Goal: Transaction & Acquisition: Purchase product/service

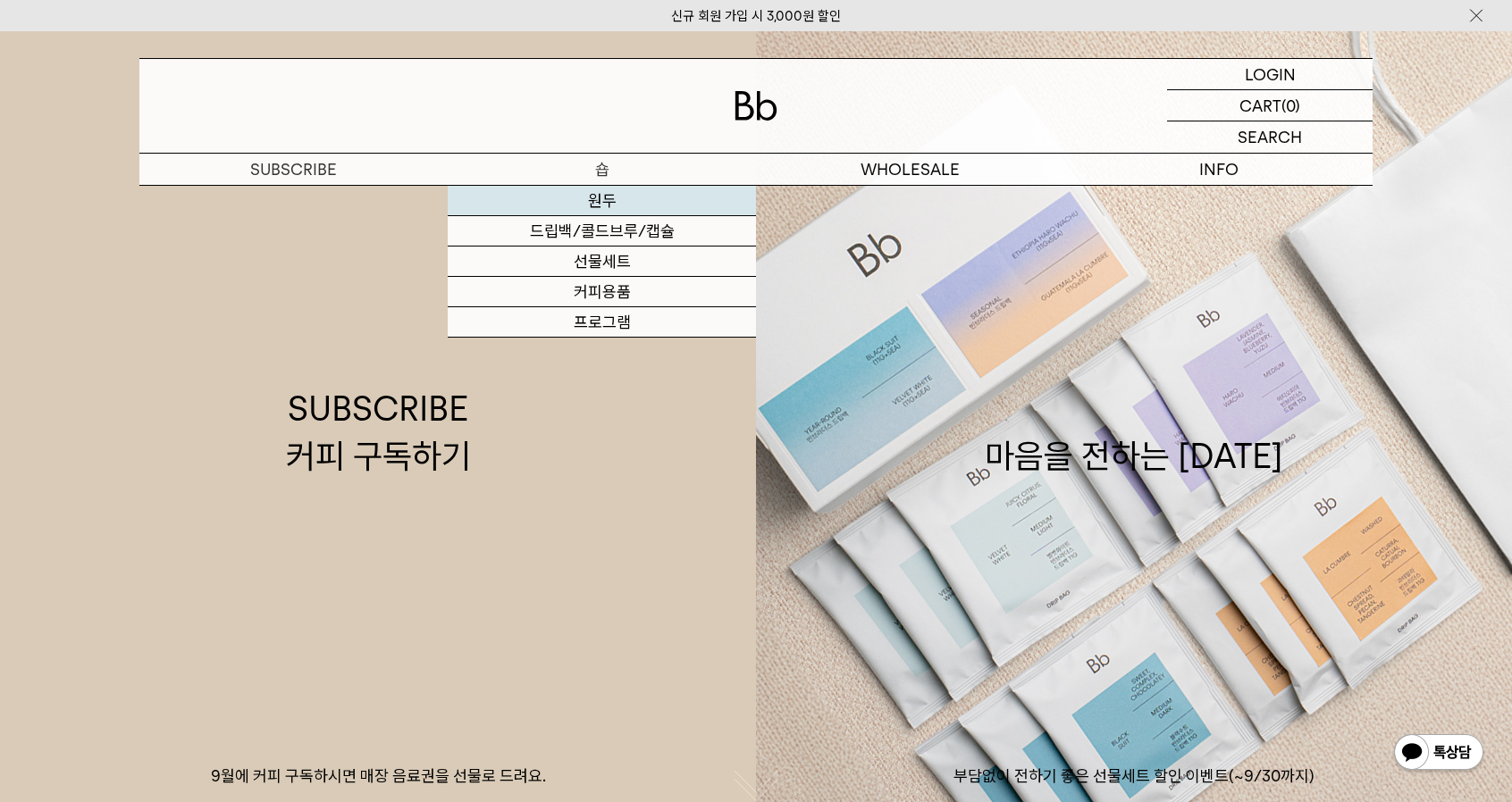
click at [571, 208] on link "원두" at bounding box center [602, 201] width 308 height 30
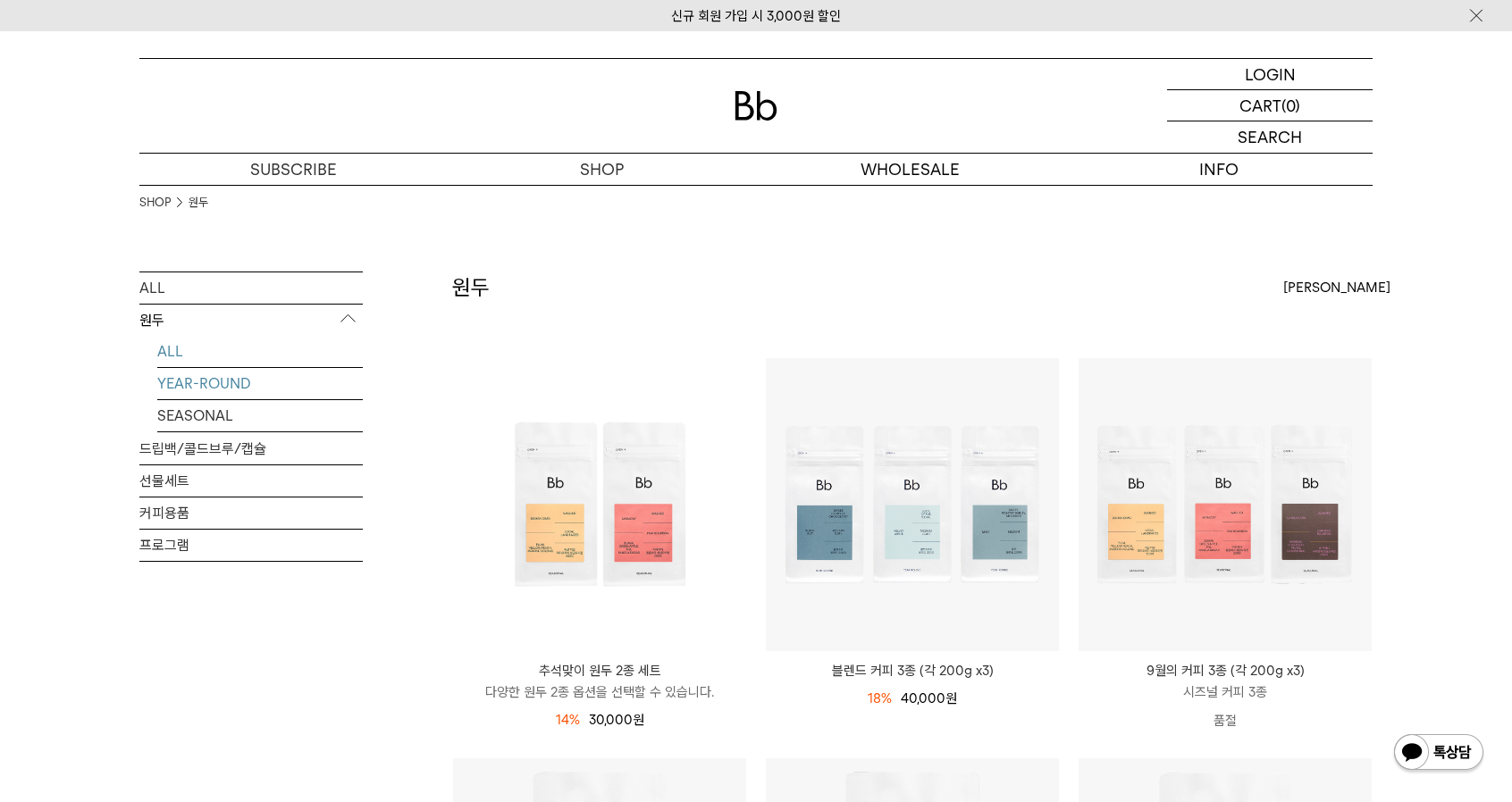
click at [286, 389] on link "YEAR-ROUND" at bounding box center [261, 383] width 206 height 31
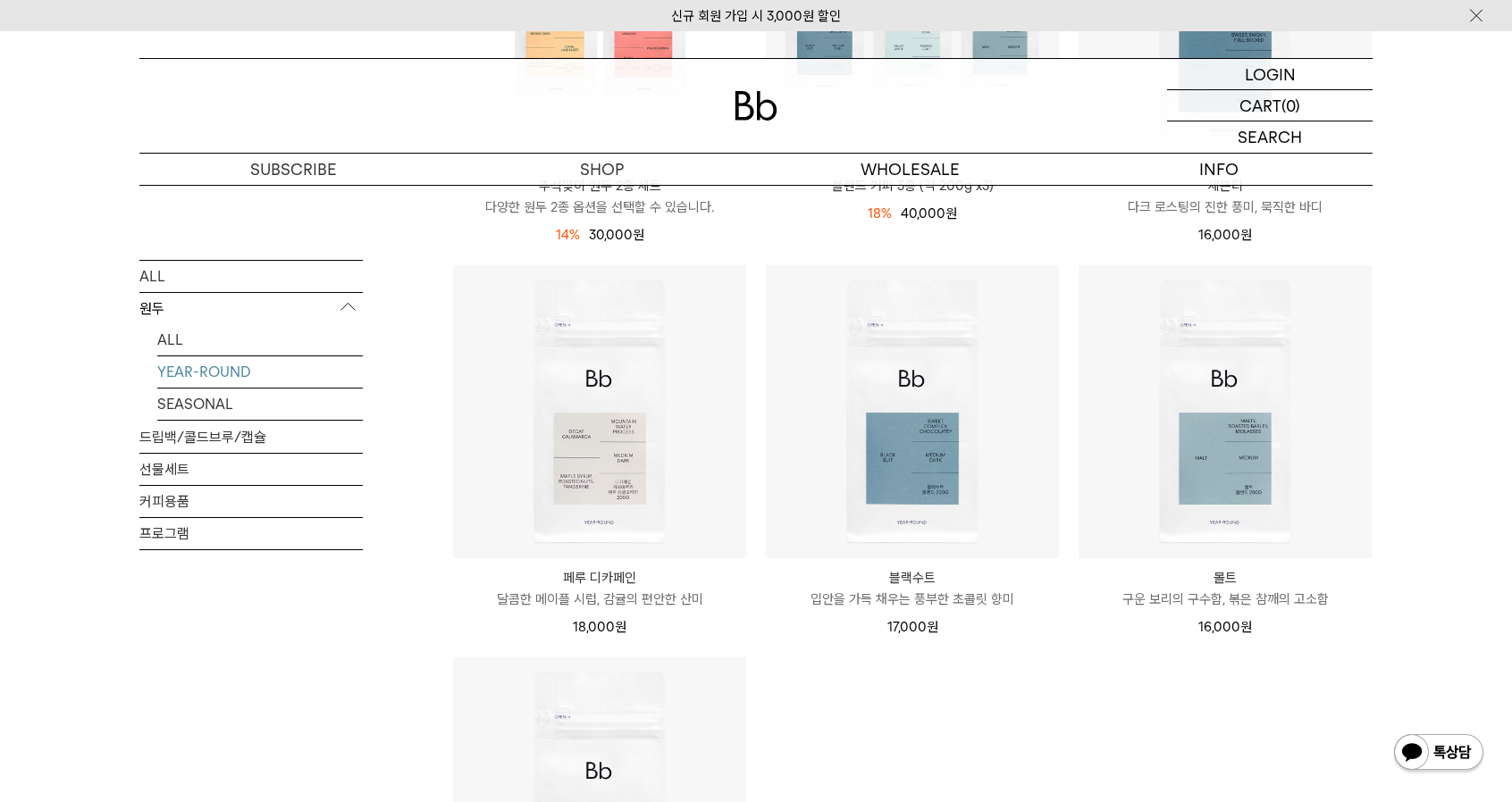
scroll to position [447, 0]
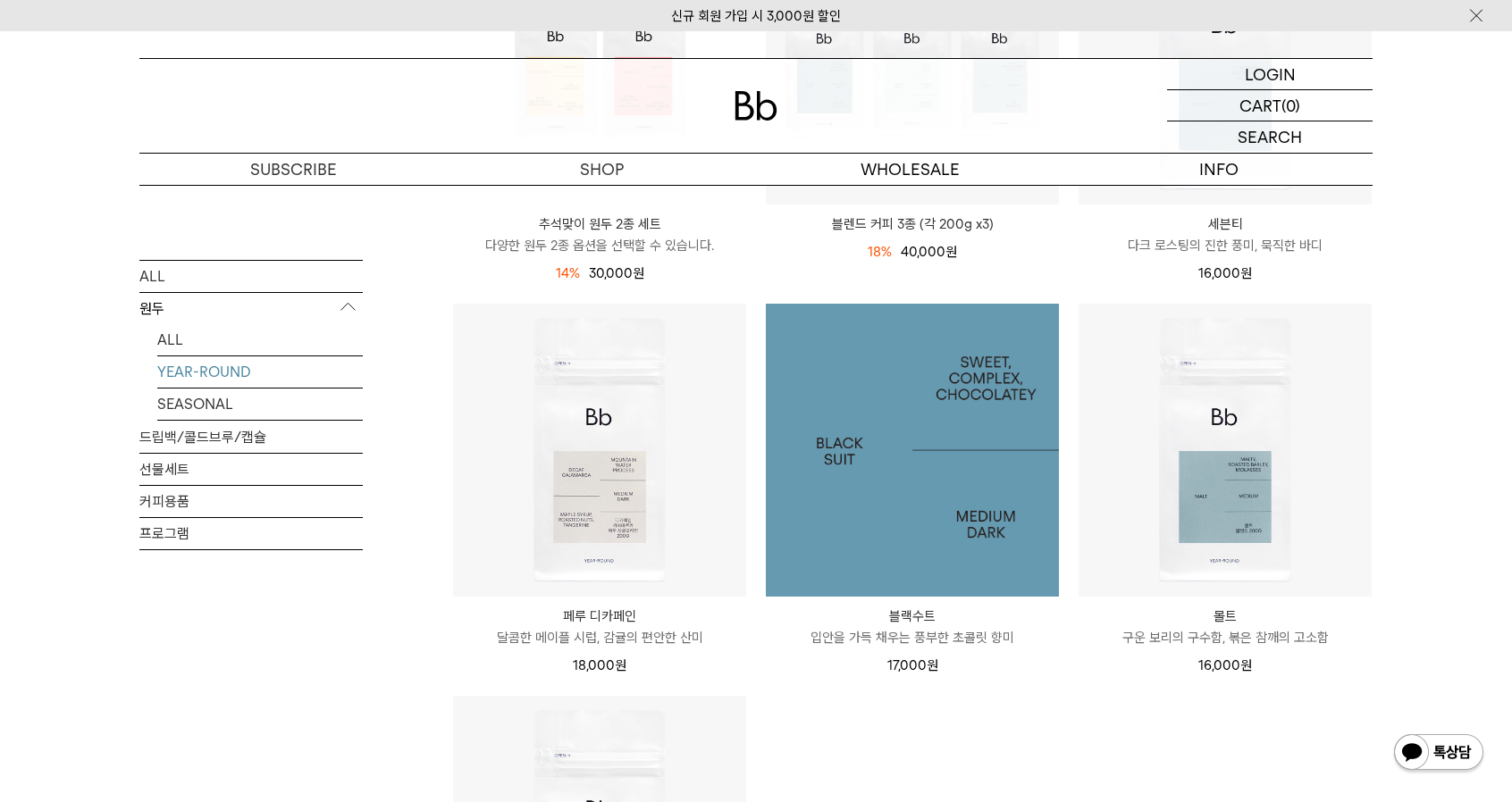
click at [881, 427] on img at bounding box center [911, 449] width 293 height 293
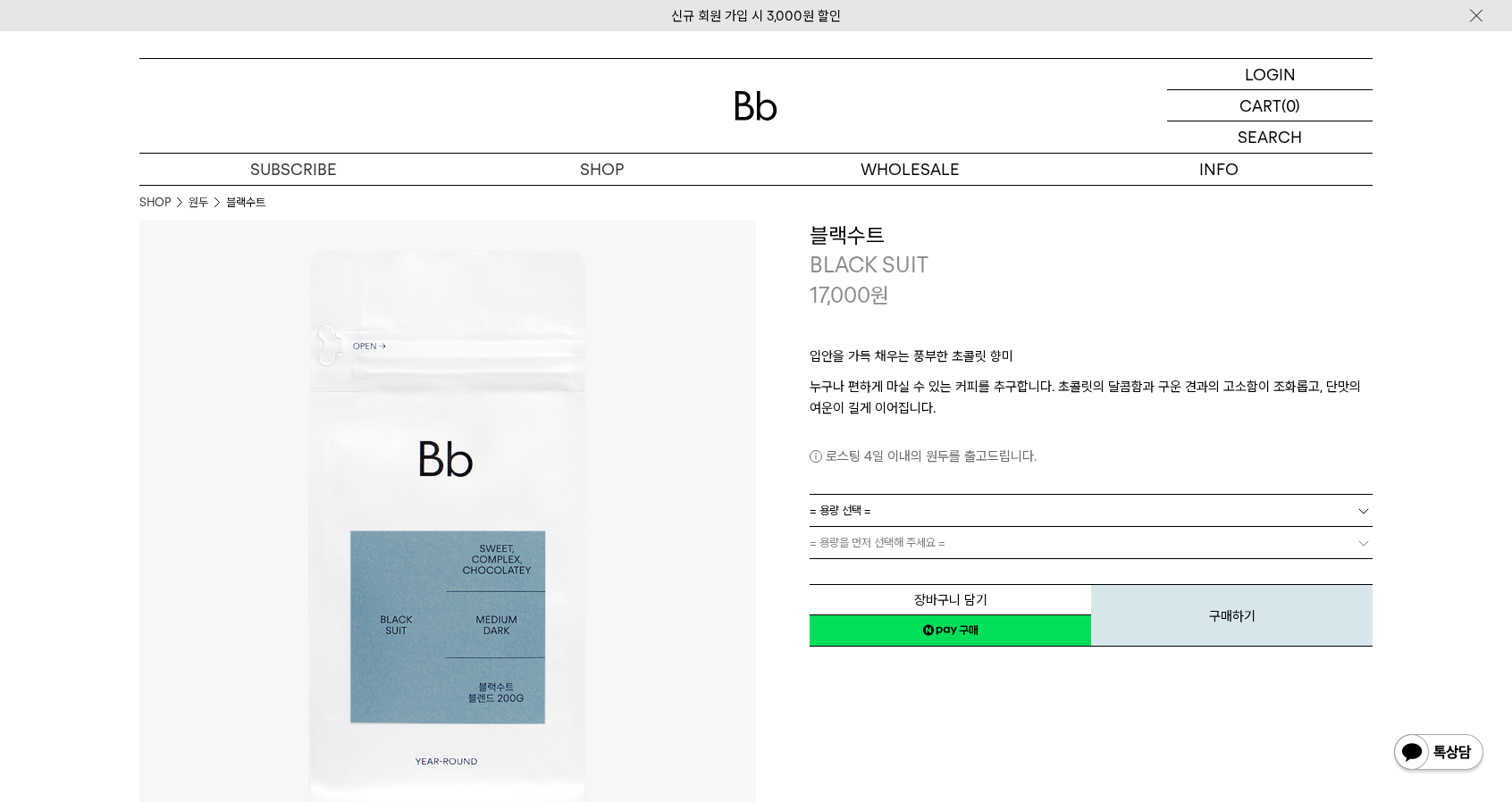
click at [891, 514] on link "= 용량 선택 =" at bounding box center [1090, 510] width 563 height 31
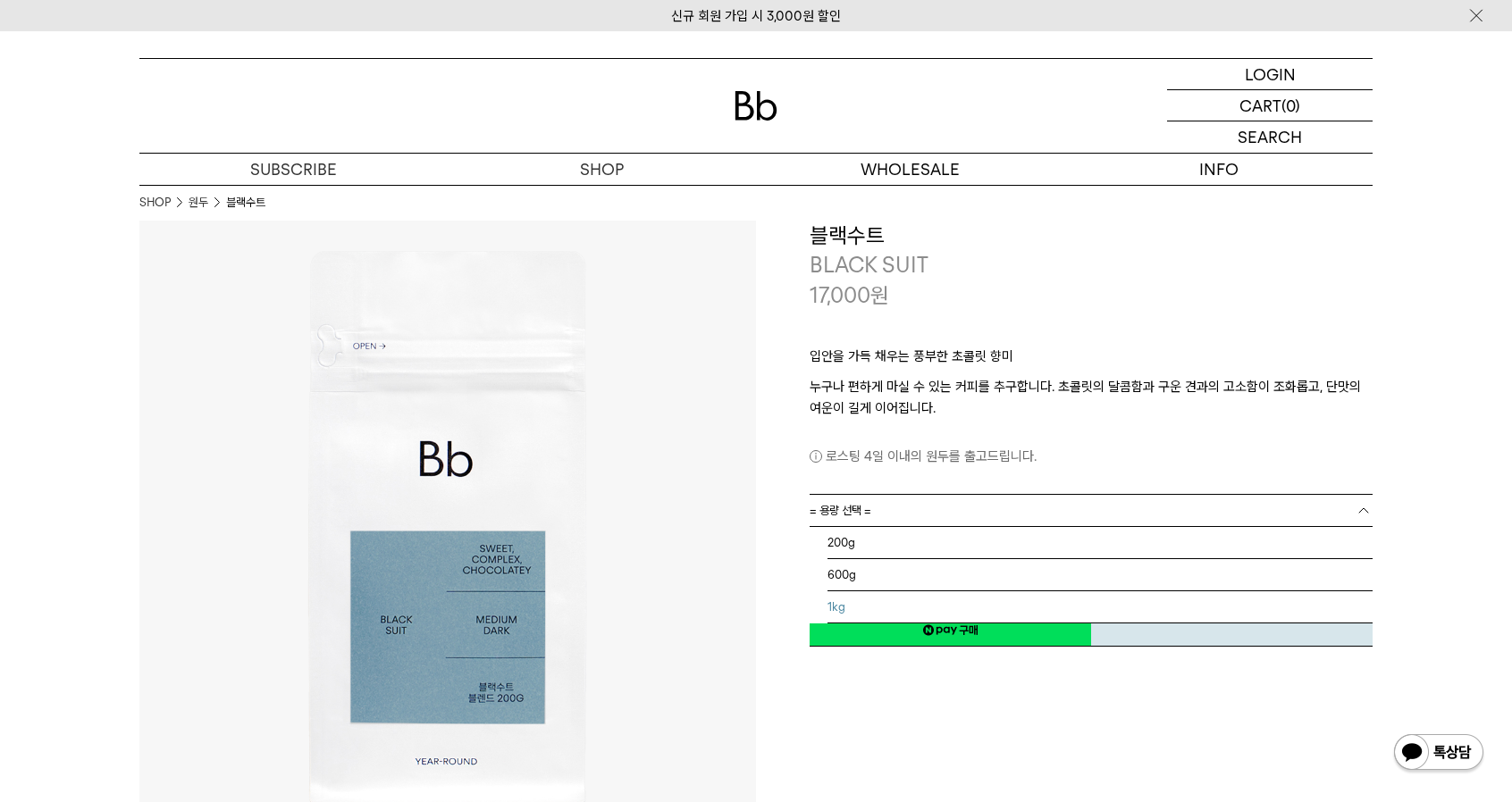
click at [932, 600] on li "1kg" at bounding box center [1099, 608] width 545 height 32
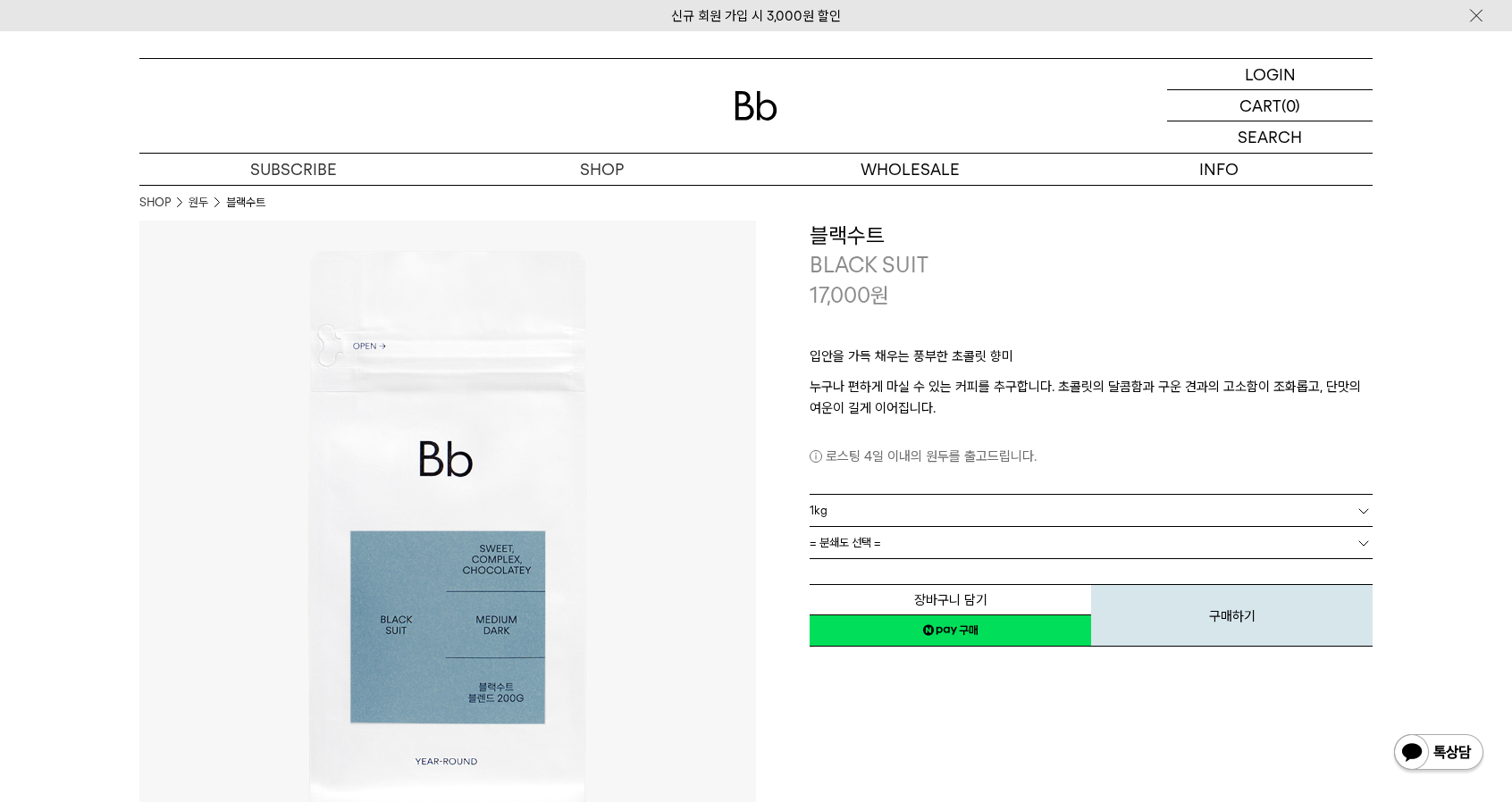
click at [827, 695] on div "**********" at bounding box center [1064, 529] width 617 height 617
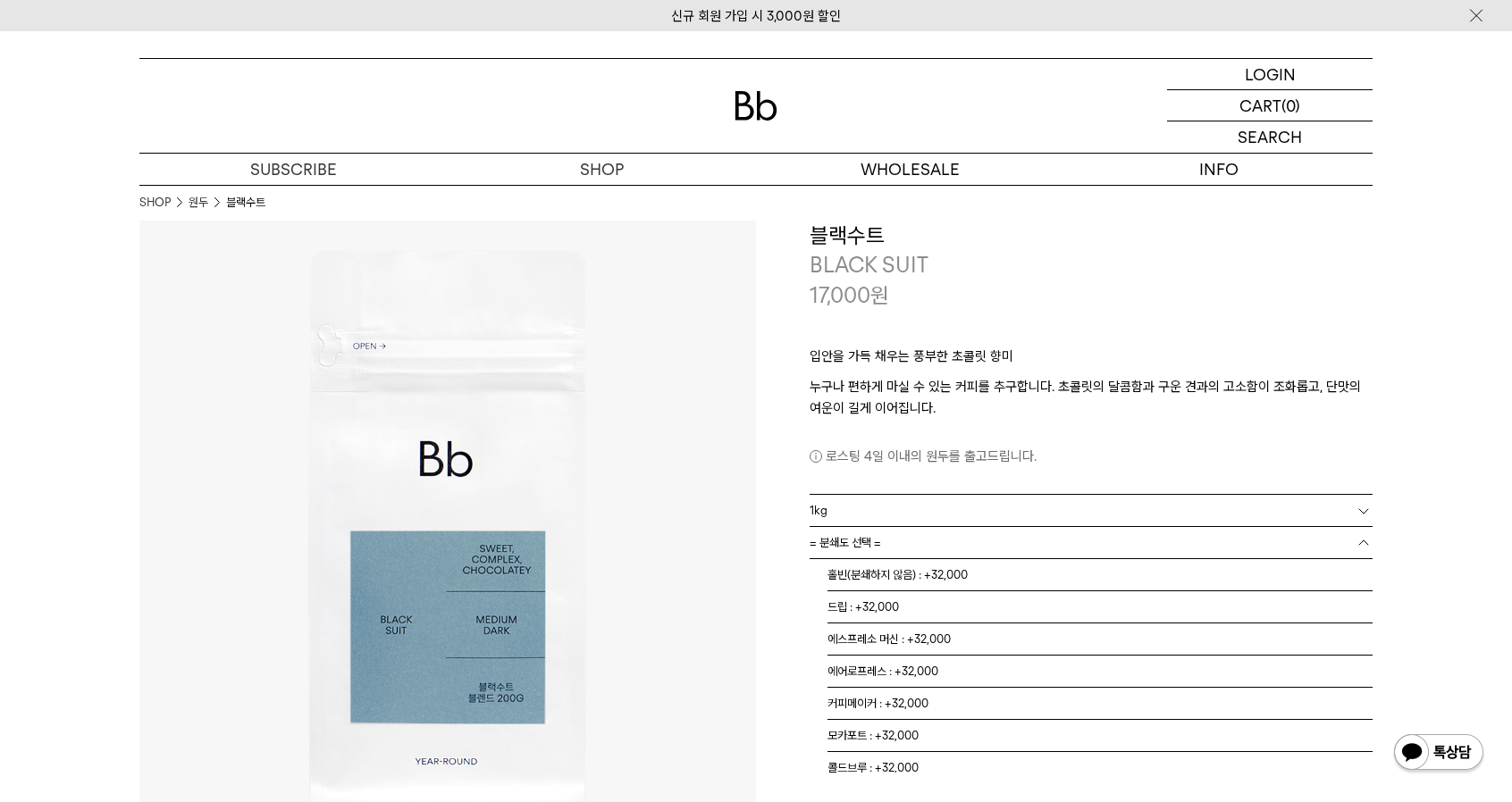
click at [864, 547] on span "= 분쇄도 선택 =" at bounding box center [845, 542] width 72 height 31
click at [890, 575] on li "홀빈(분쇄하지 않음) : +32,000" at bounding box center [1099, 576] width 545 height 32
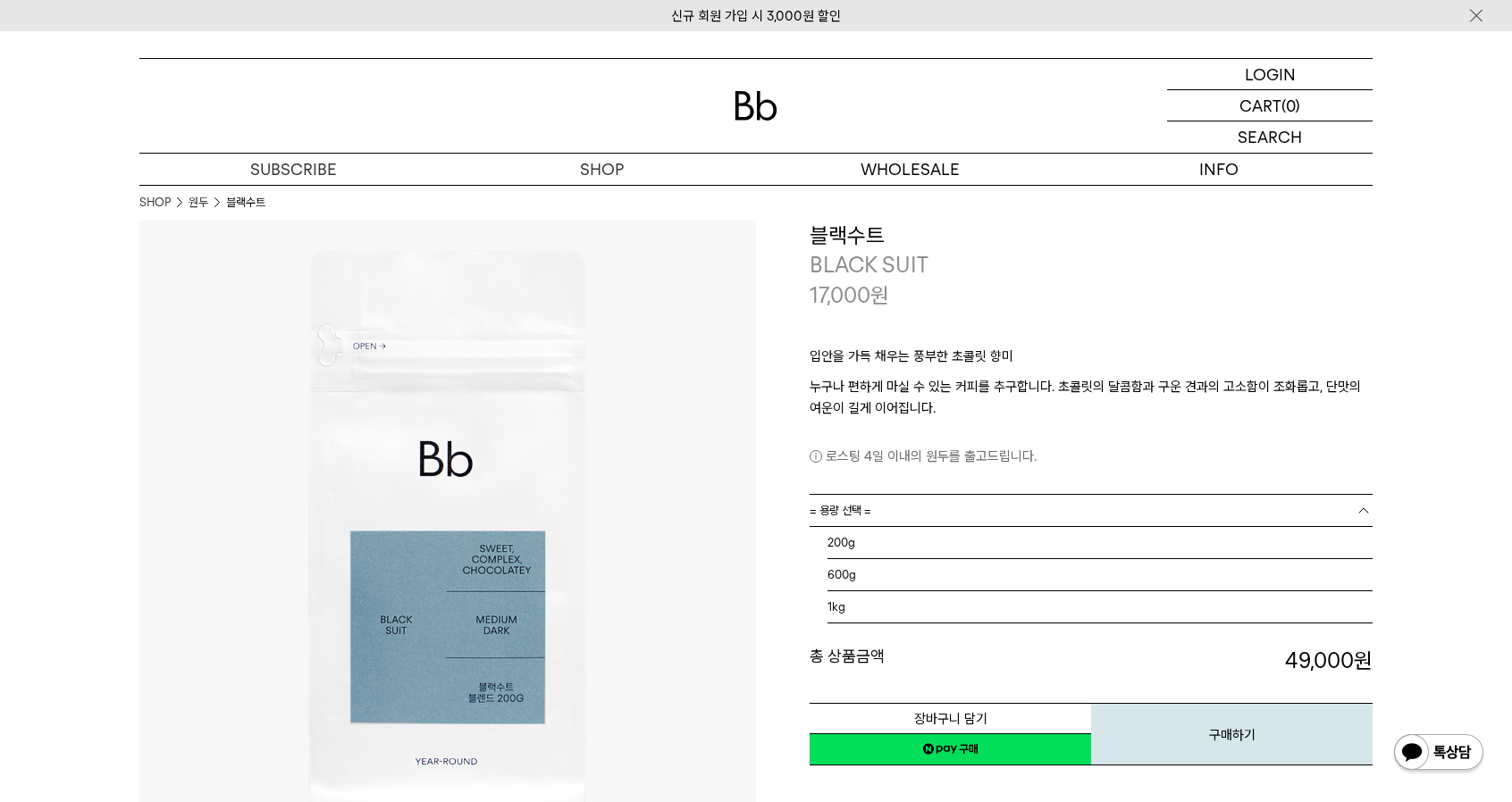
click at [976, 511] on link "= 용량 선택 =" at bounding box center [1090, 510] width 563 height 31
click at [1014, 580] on li "600g" at bounding box center [1099, 576] width 545 height 32
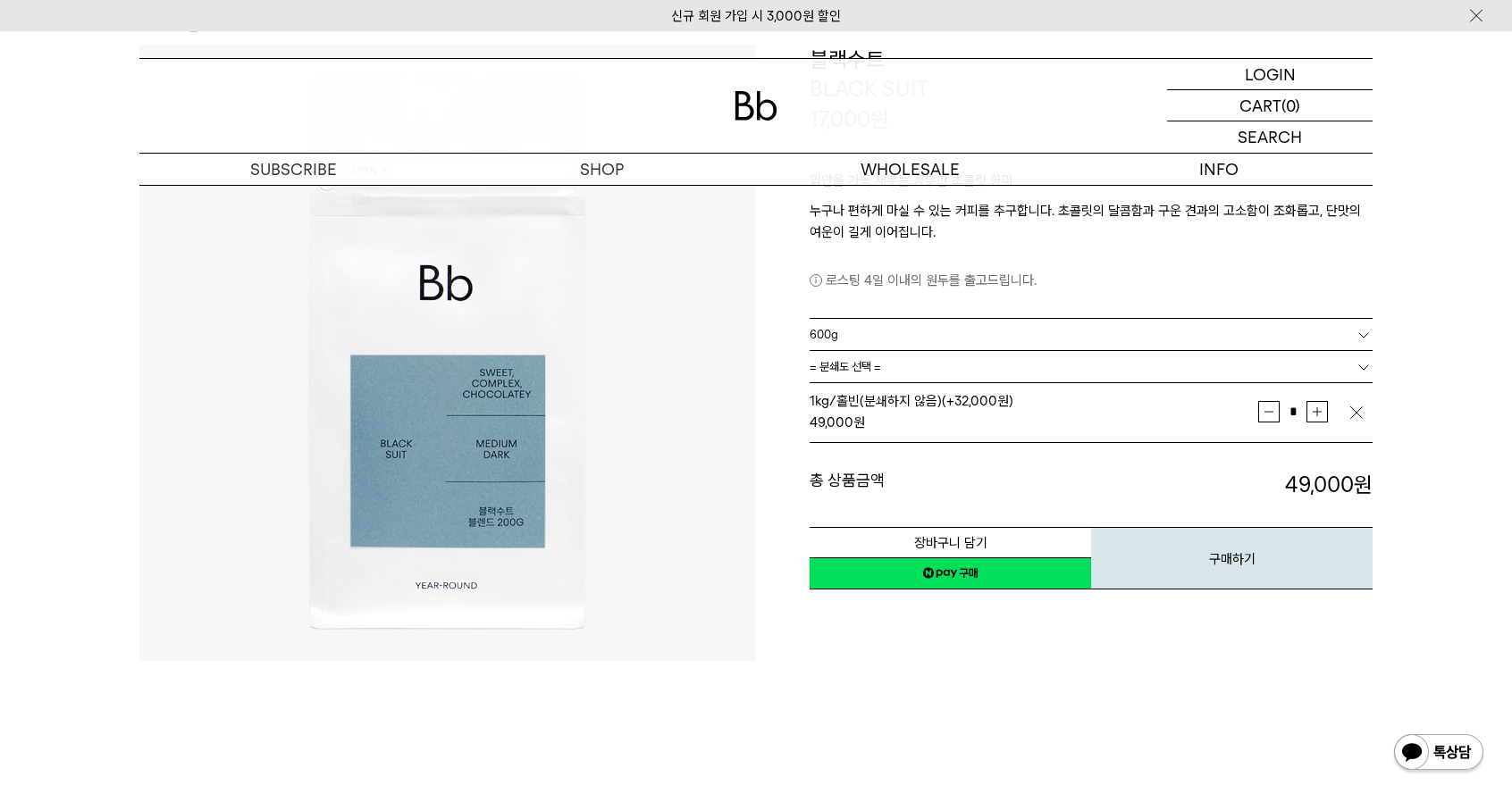
scroll to position [179, 0]
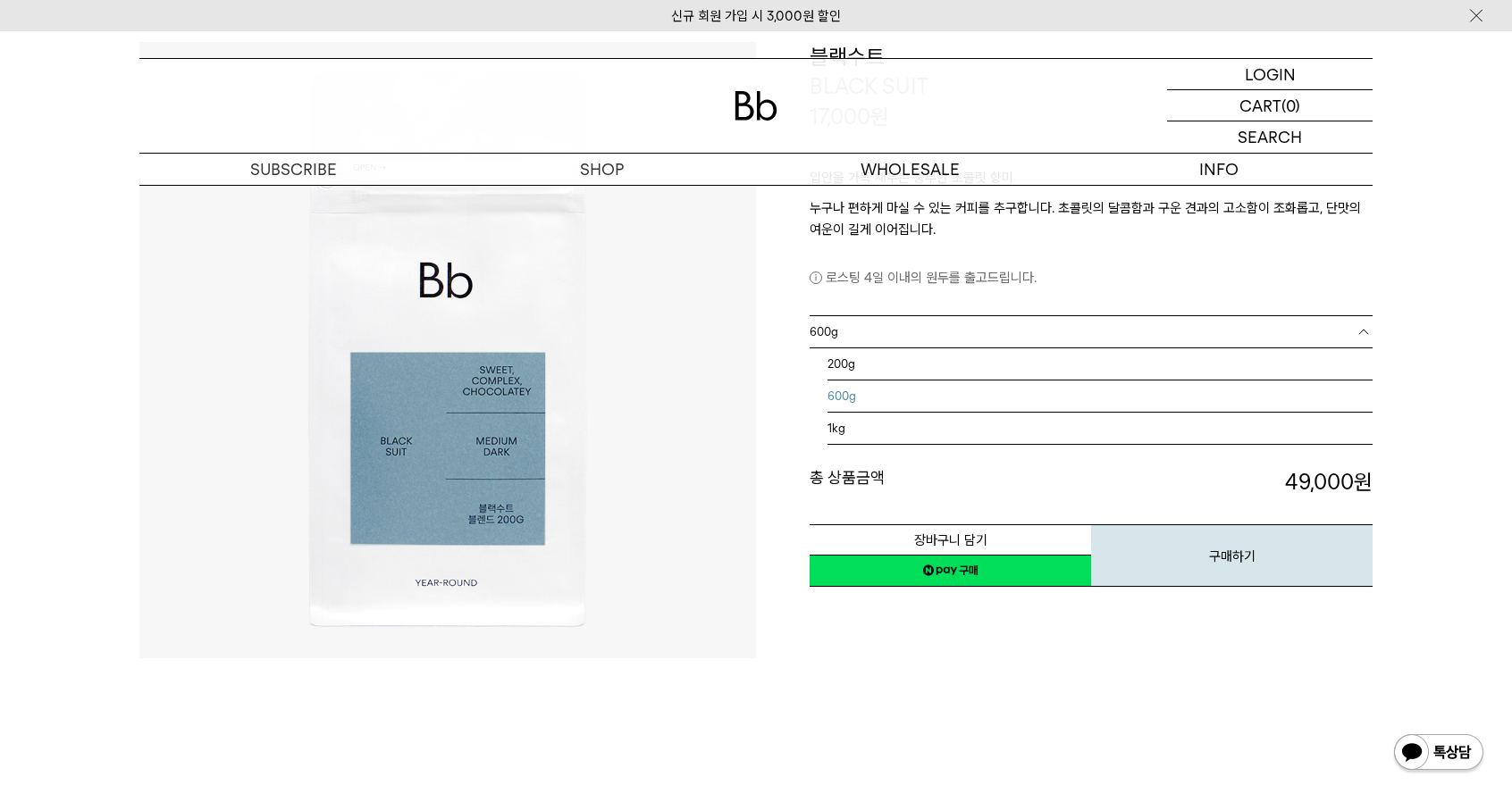
click at [1360, 335] on b at bounding box center [1363, 332] width 18 height 18
click at [1013, 534] on button "장바구니 담기" at bounding box center [950, 540] width 281 height 31
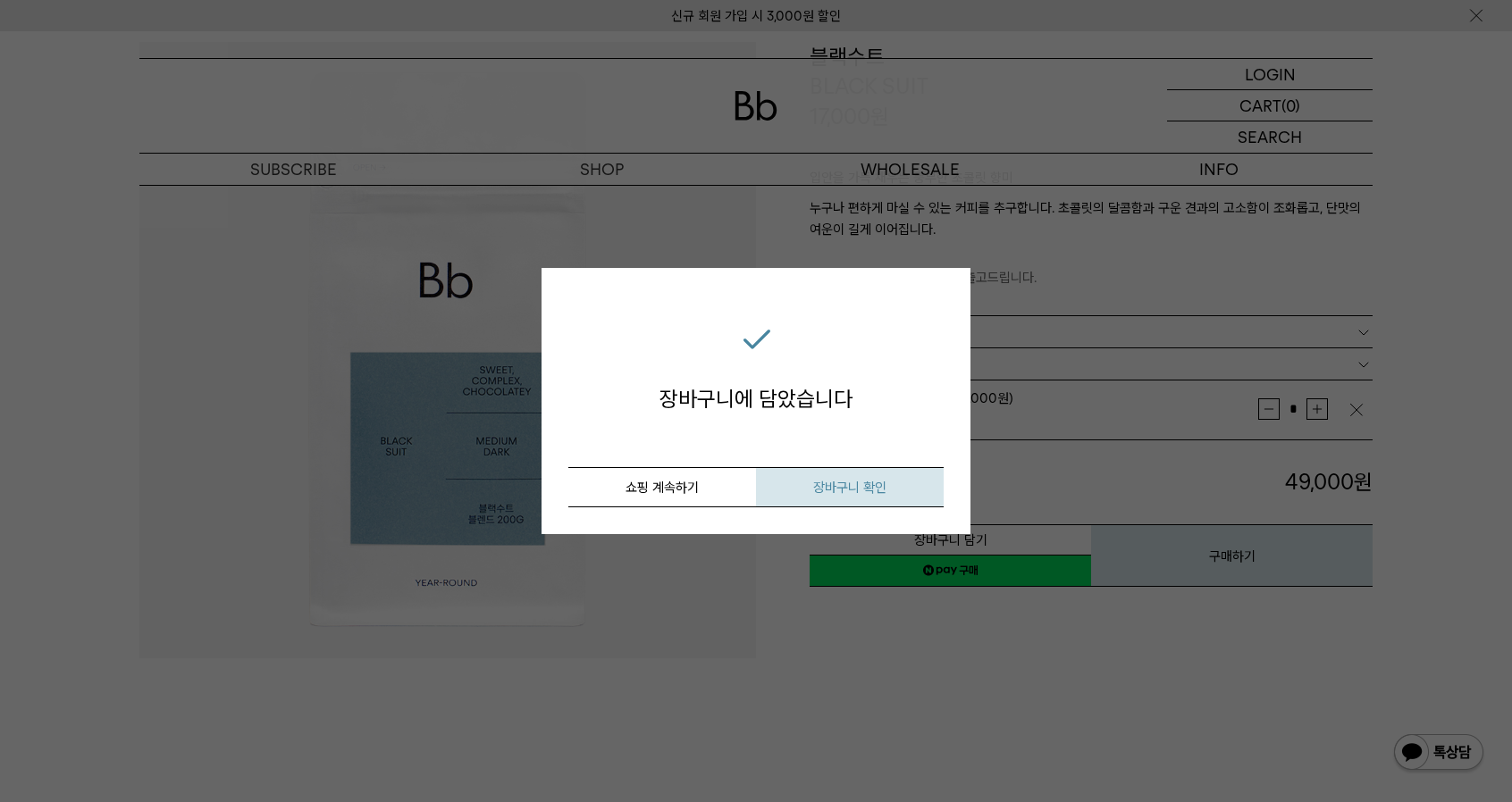
click at [853, 487] on span "장바구니 확인" at bounding box center [850, 488] width 73 height 16
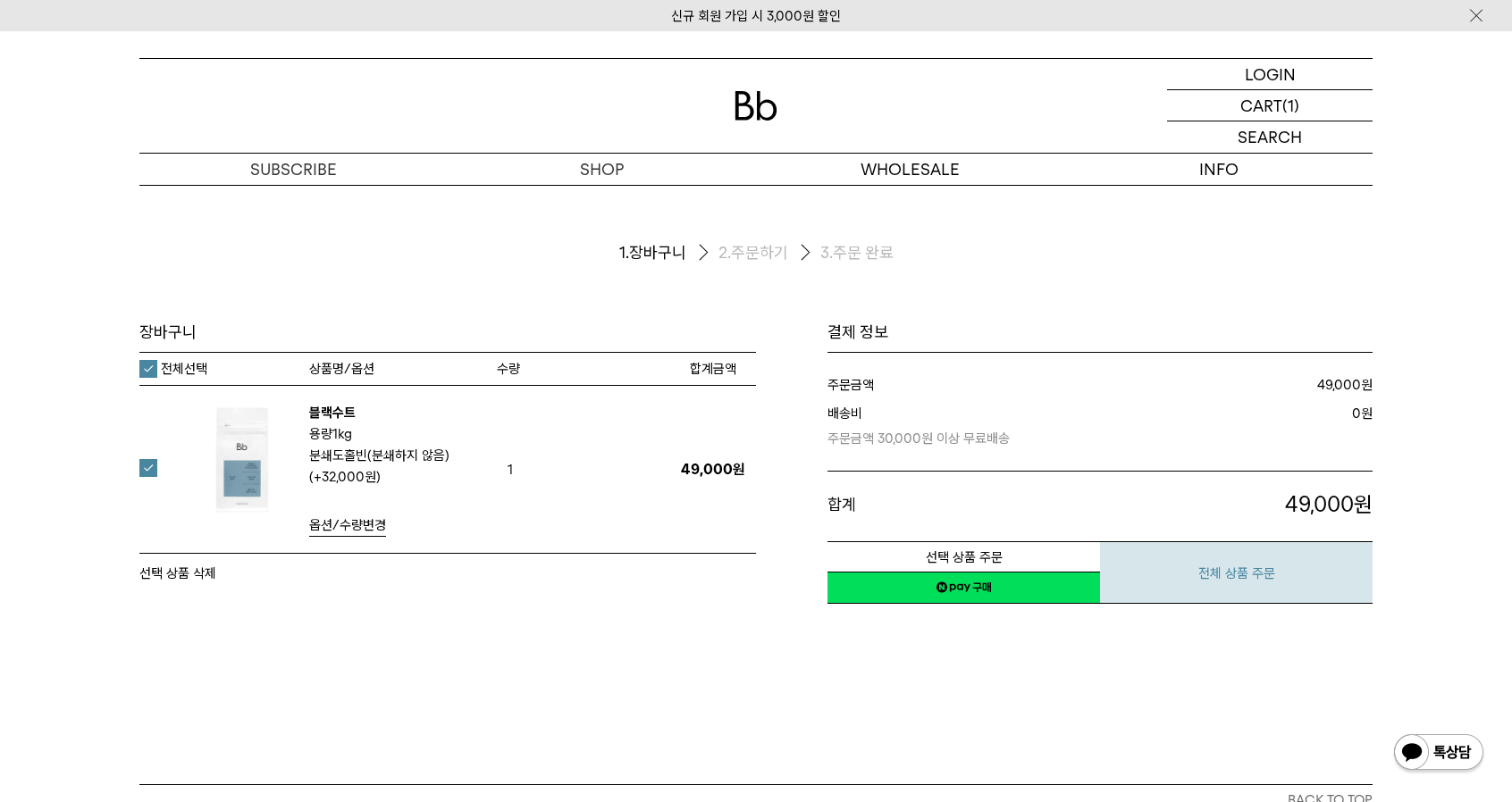
click at [1288, 582] on button "전체 상품 주문" at bounding box center [1236, 573] width 272 height 63
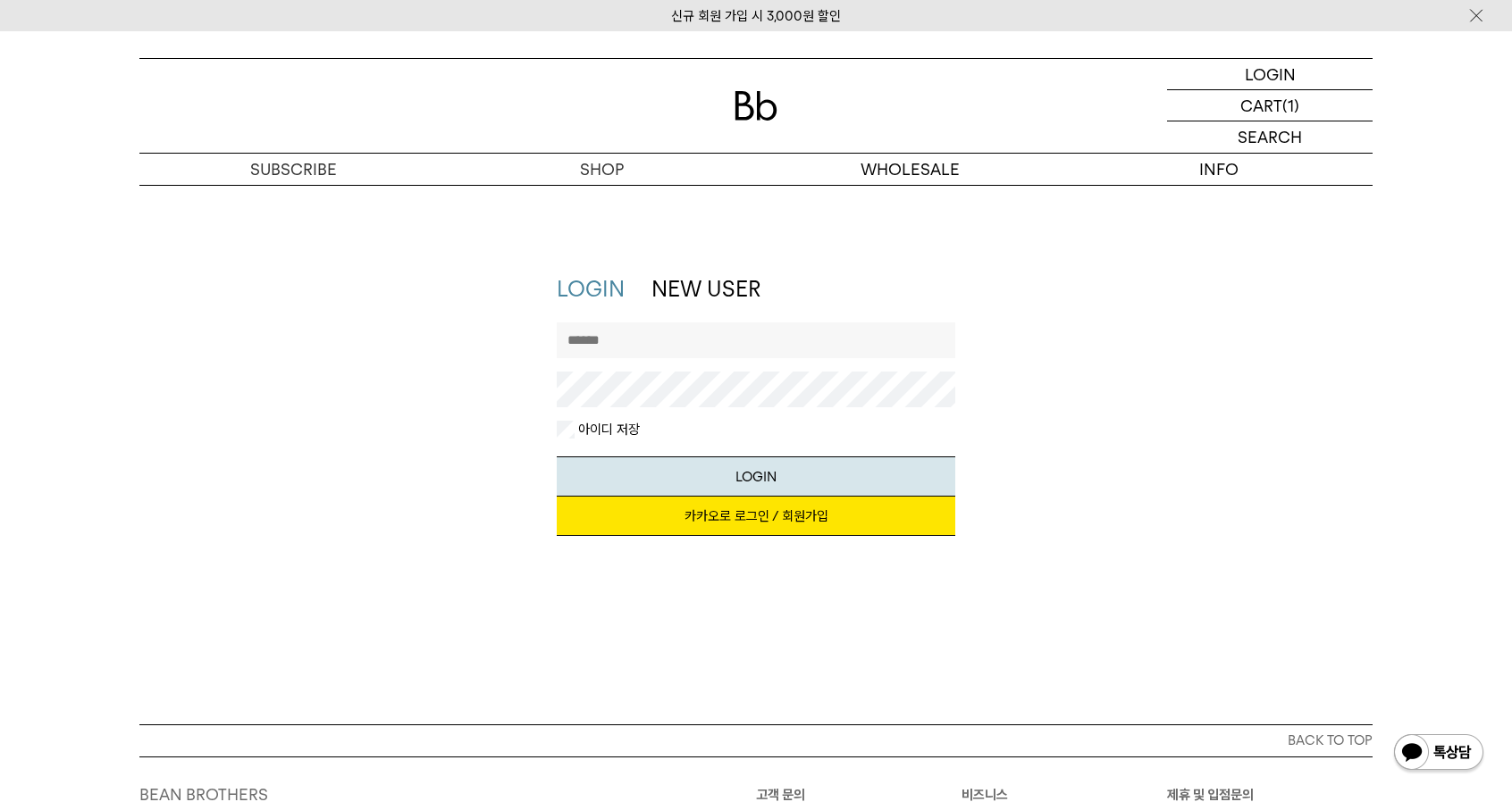
click at [725, 510] on link "카카오로 로그인 / 회원가입" at bounding box center [756, 516] width 399 height 39
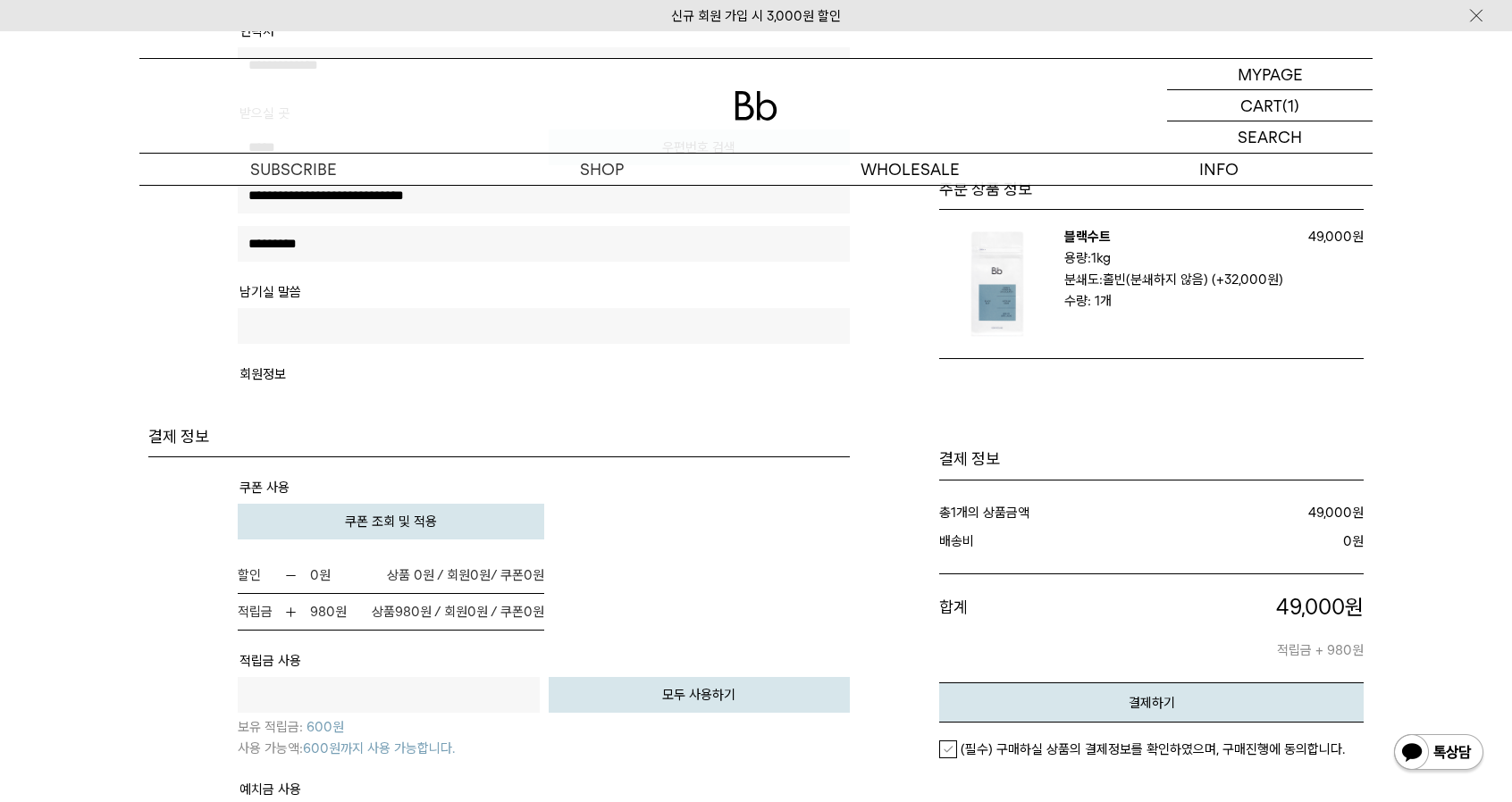
scroll to position [804, 0]
click at [452, 523] on button "쿠폰 조회 및 적용" at bounding box center [390, 520] width 306 height 36
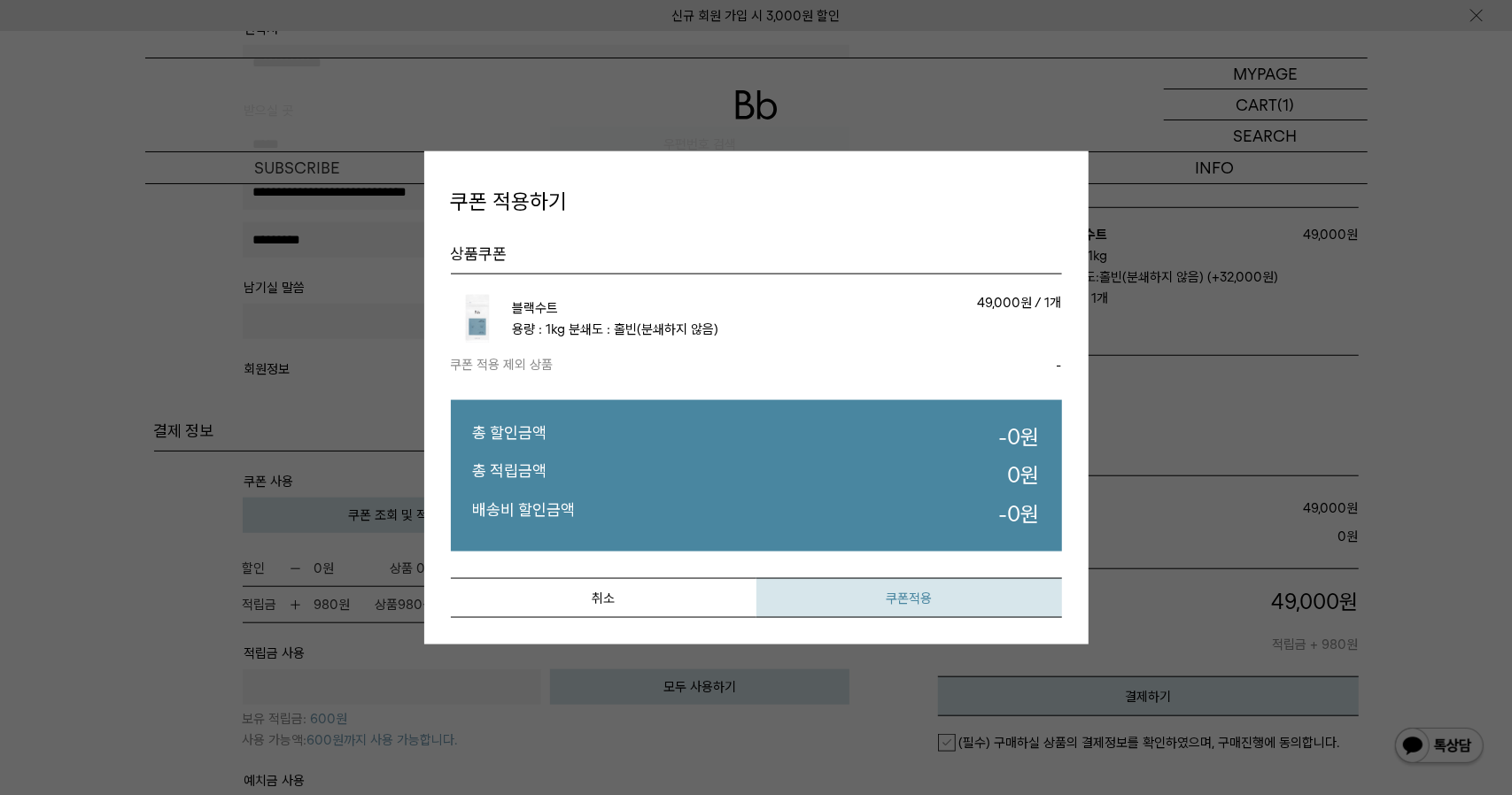
click at [926, 598] on button "쿠폰적용" at bounding box center [909, 597] width 305 height 40
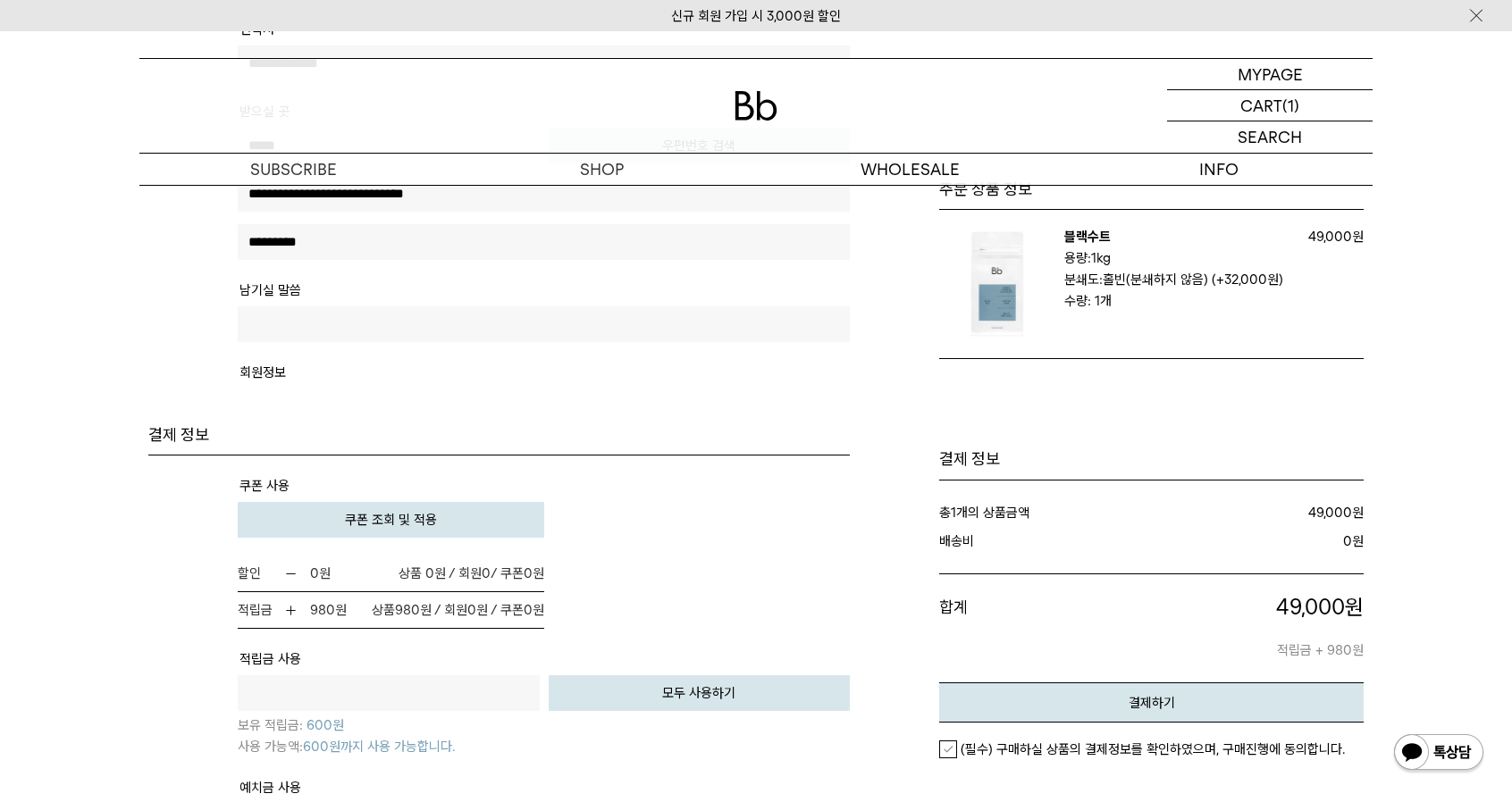
click at [711, 505] on td "주문할인 : (-) 0 원 (-) 0 원 0 원" at bounding box center [543, 520] width 612 height 36
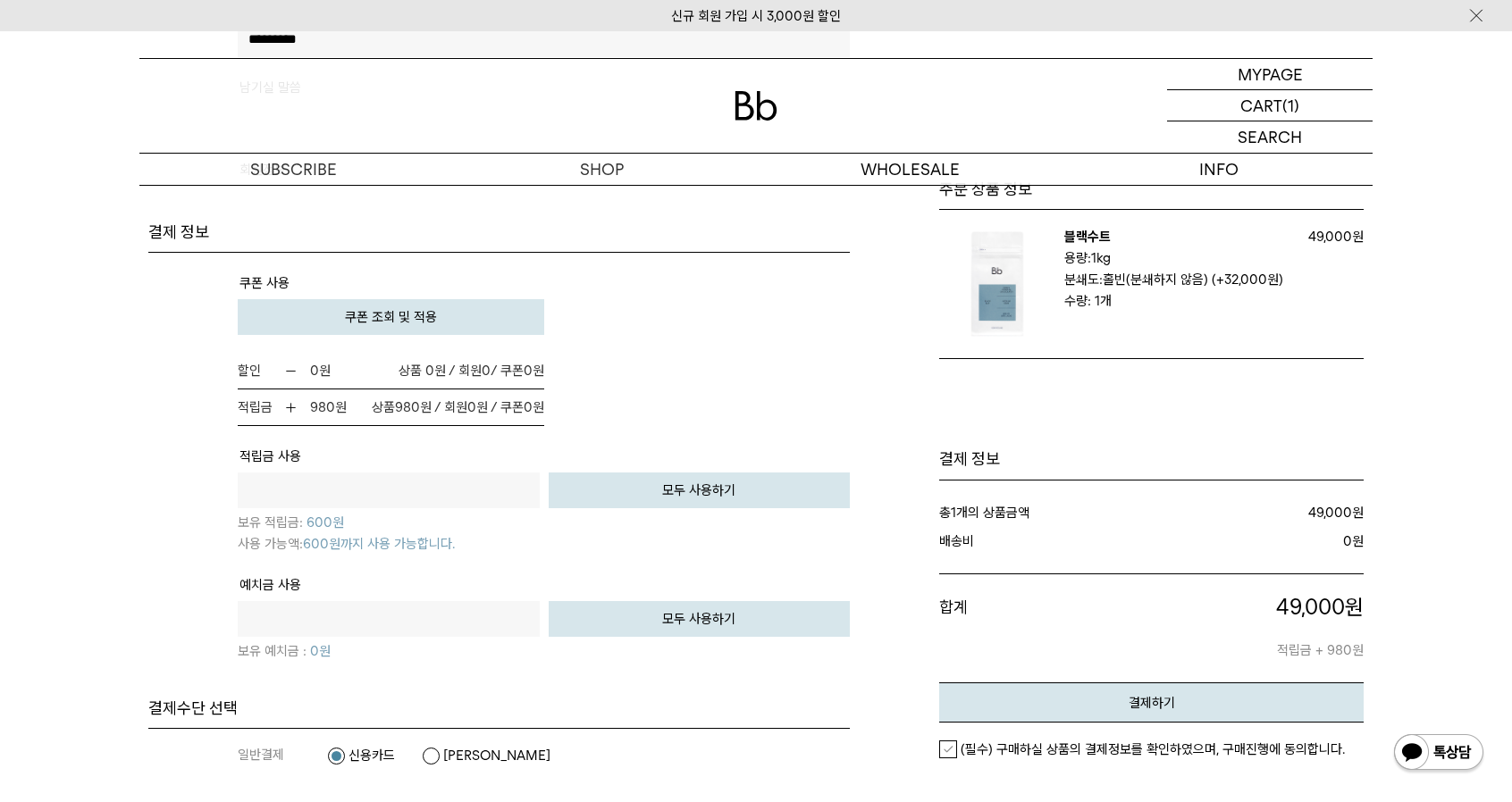
scroll to position [1072, 0]
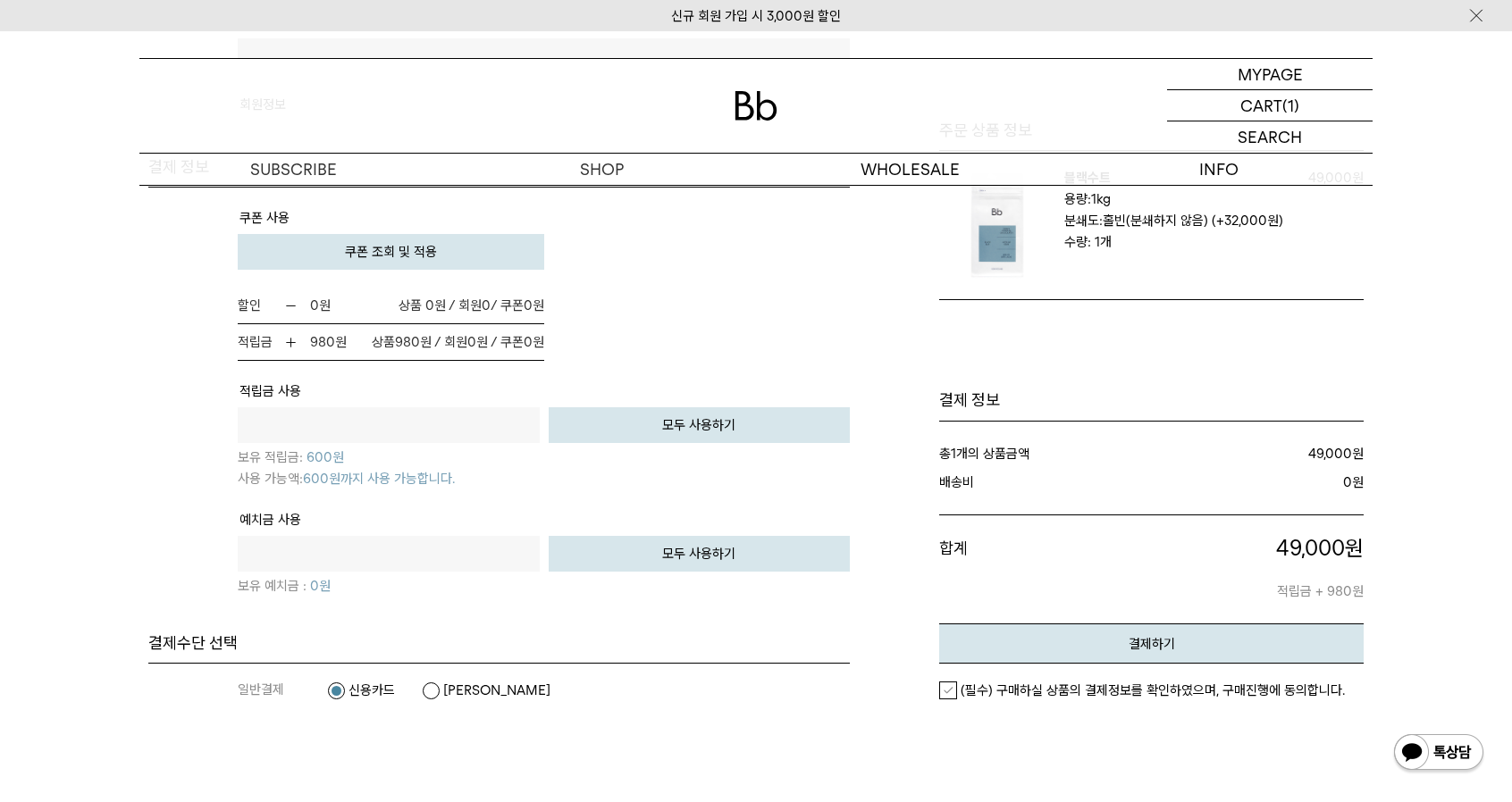
click at [951, 690] on label "(필수) 구매하실 상품의 결제정보를 확인하였으며, 구매진행에 동의합니다." at bounding box center [1141, 691] width 406 height 18
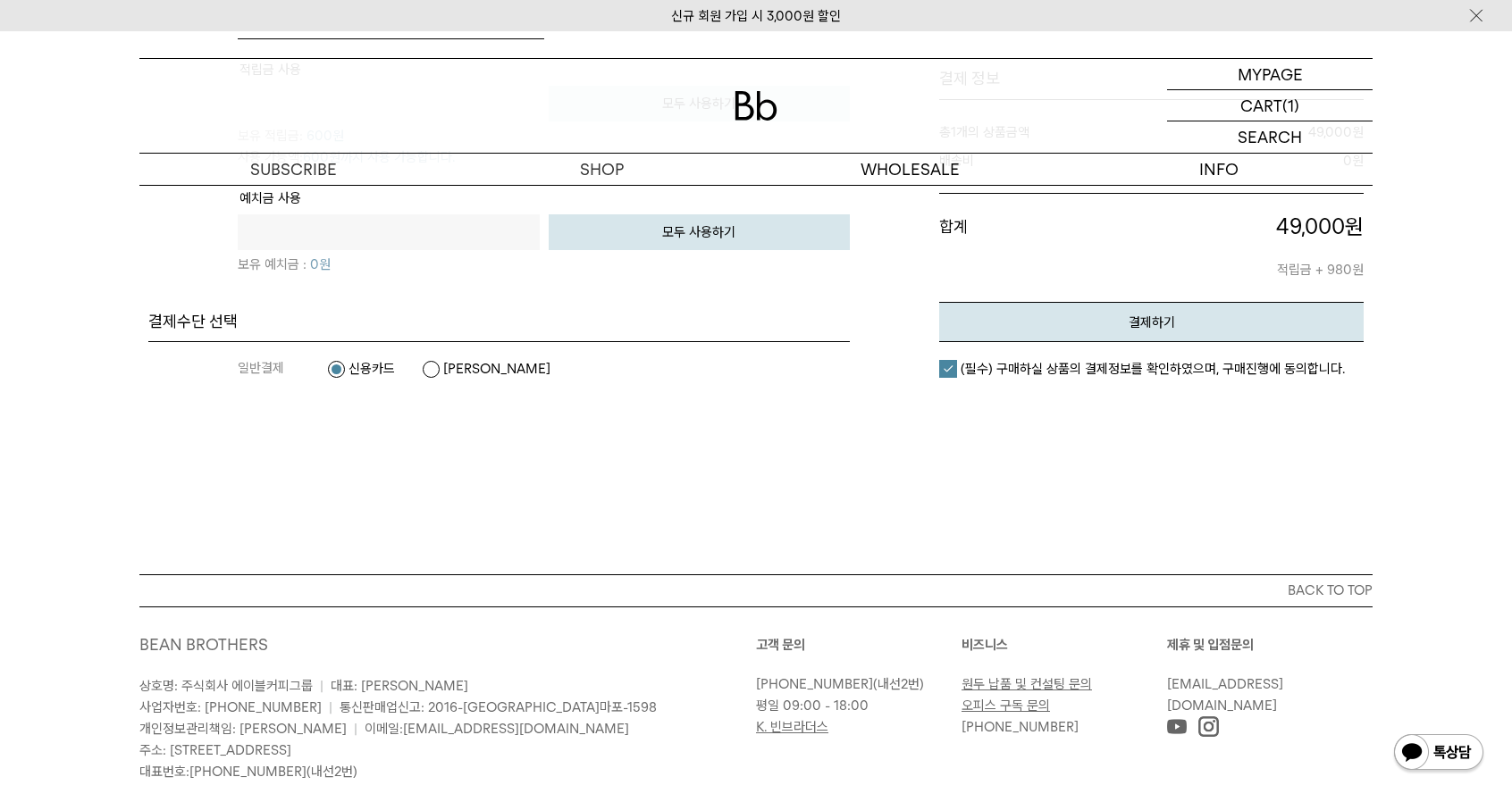
scroll to position [1326, 0]
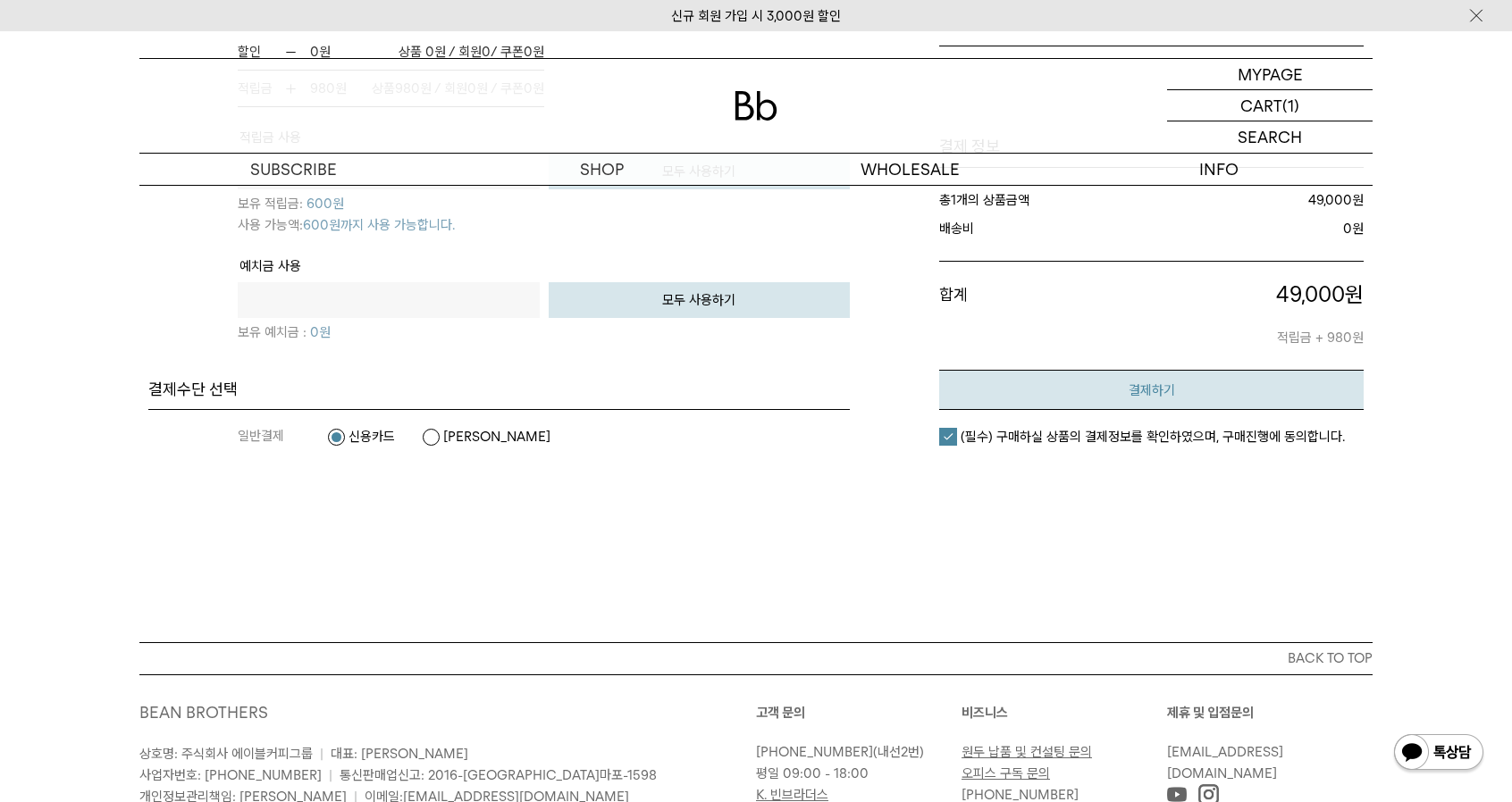
click at [1320, 387] on button "결제하기" at bounding box center [1151, 389] width 424 height 40
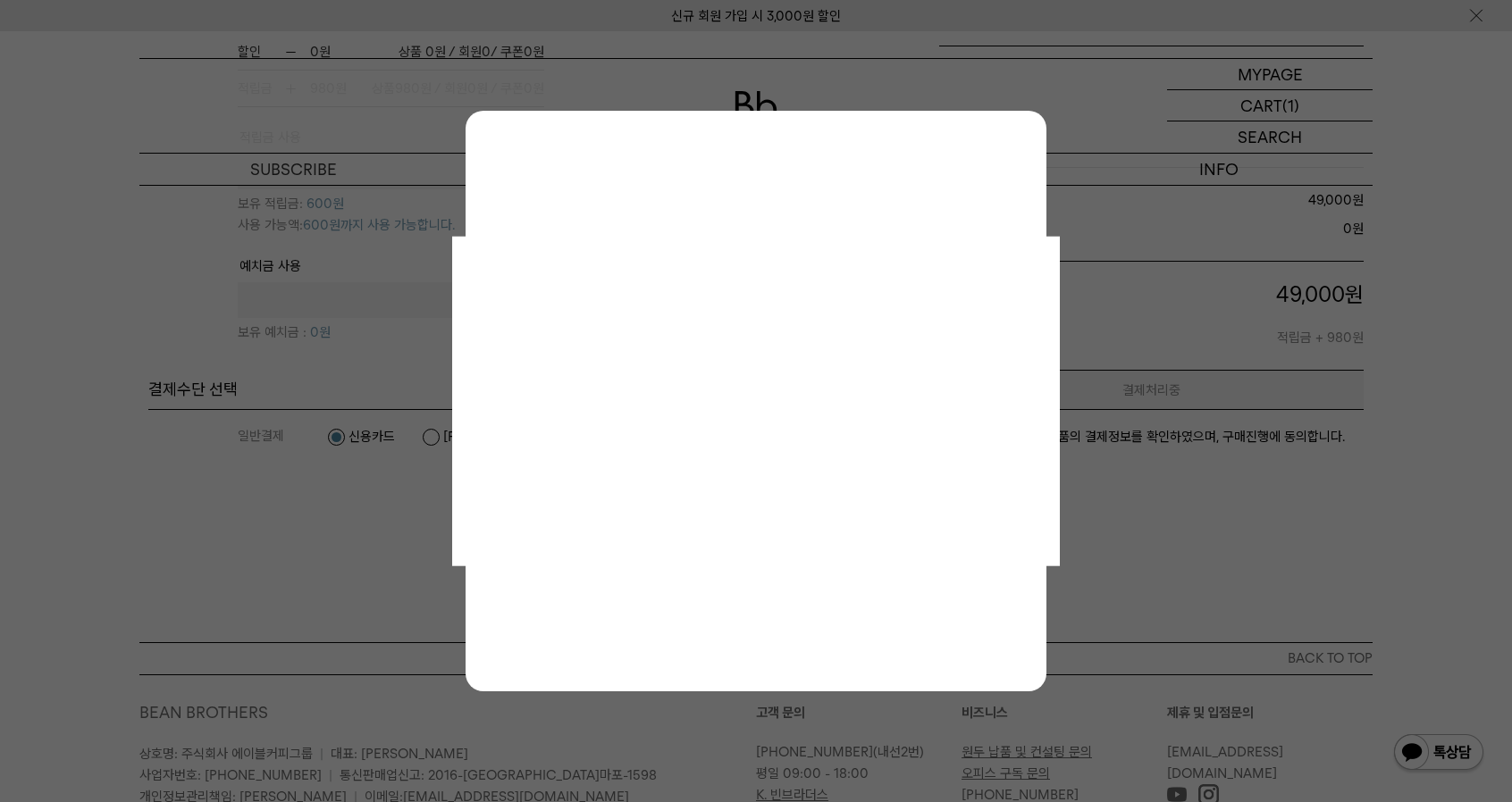
scroll to position [0, 0]
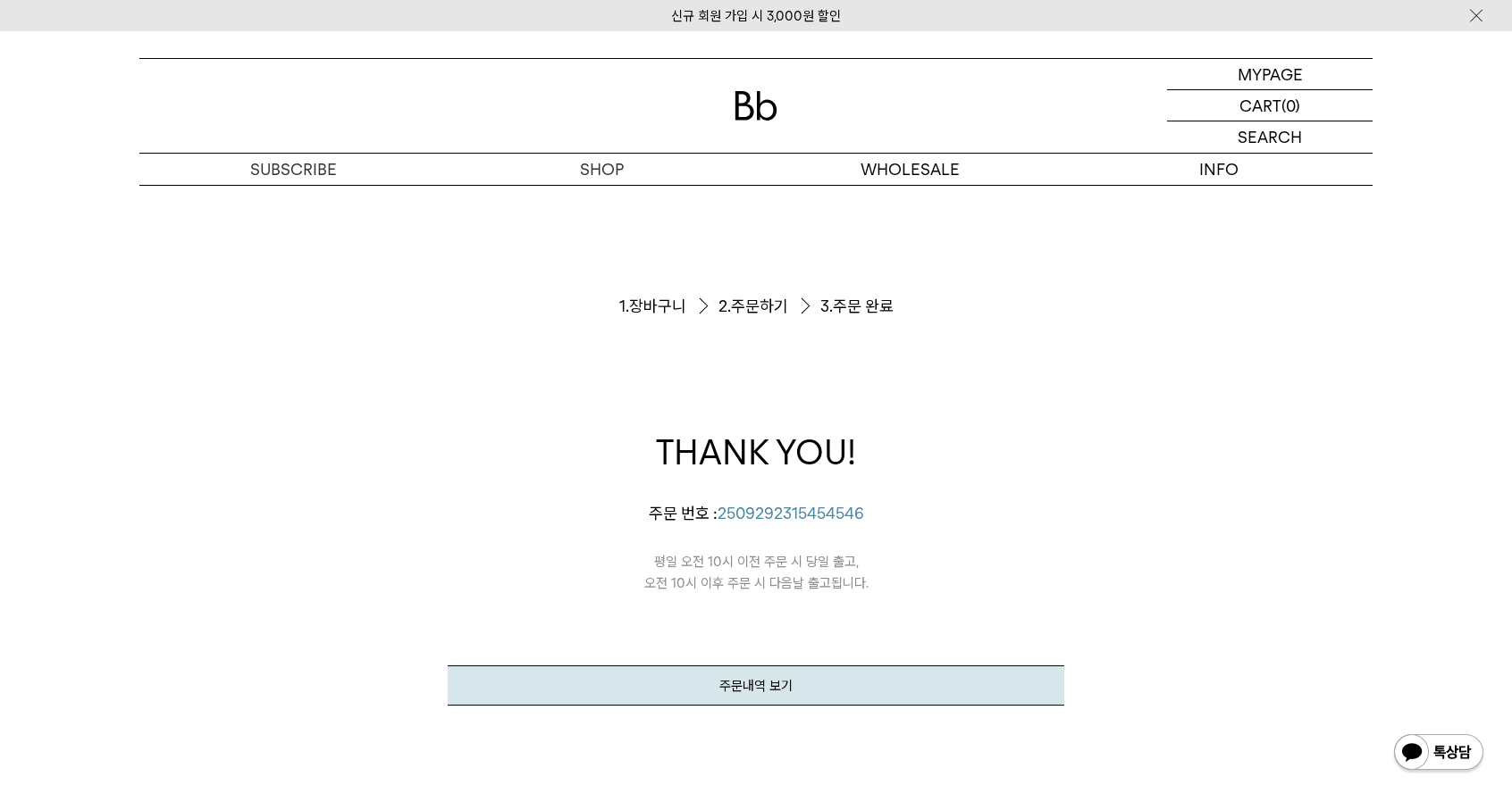
click at [1425, 249] on div "주문서작성 / 결제 1. 장바구니 2. 주문하기 3. 주문 완료 THANK YOU! 우찬♡연우님의 주문이 정상적으로 접수되었습니다. 주문 번호…" at bounding box center [756, 534] width 1512 height 699
